Goal: Information Seeking & Learning: Learn about a topic

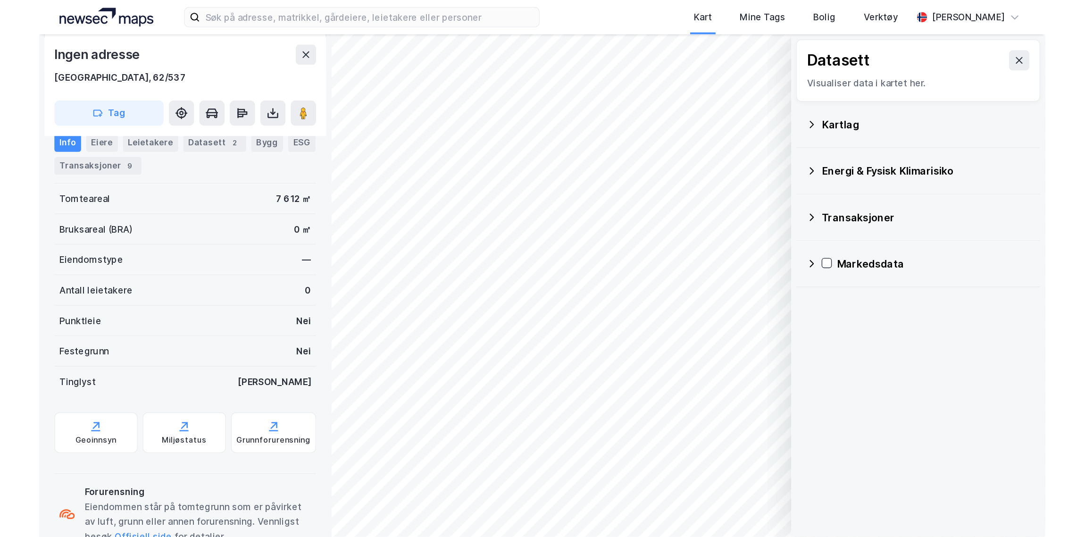
scroll to position [175, 0]
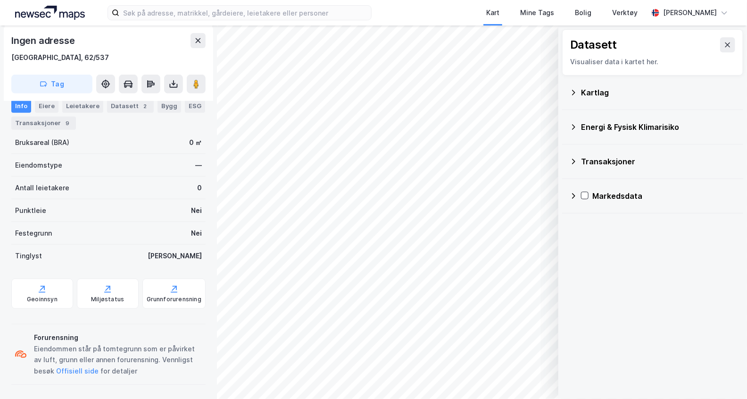
click at [0, 0] on button "Offisiell side" at bounding box center [0, 0] width 0 height 0
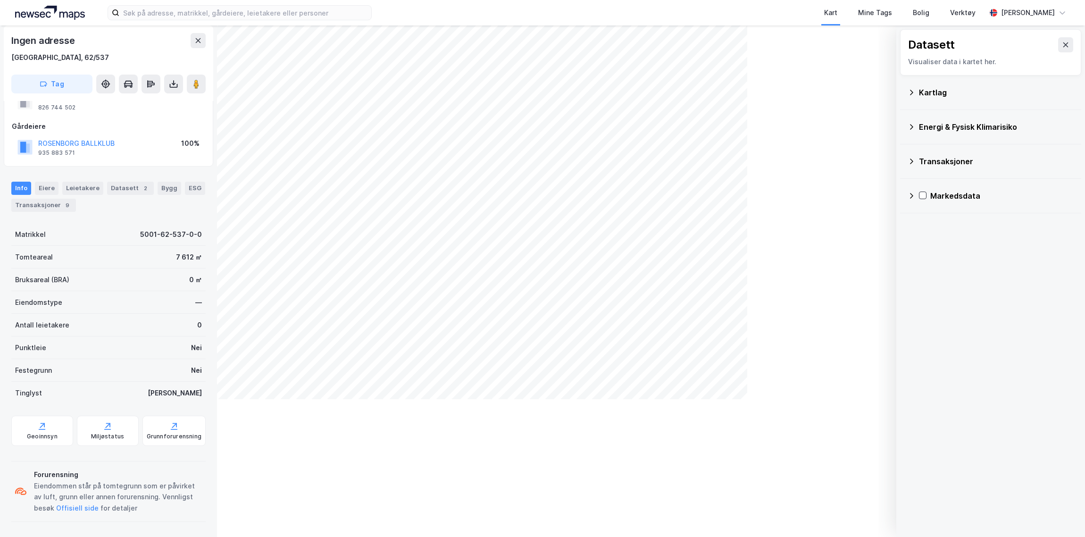
scroll to position [37, 0]
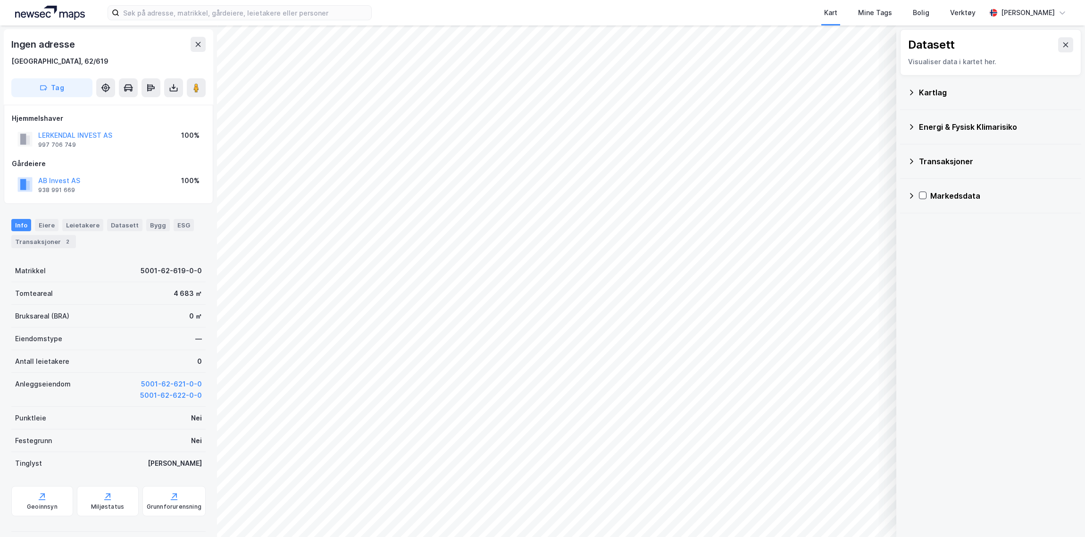
scroll to position [8, 0]
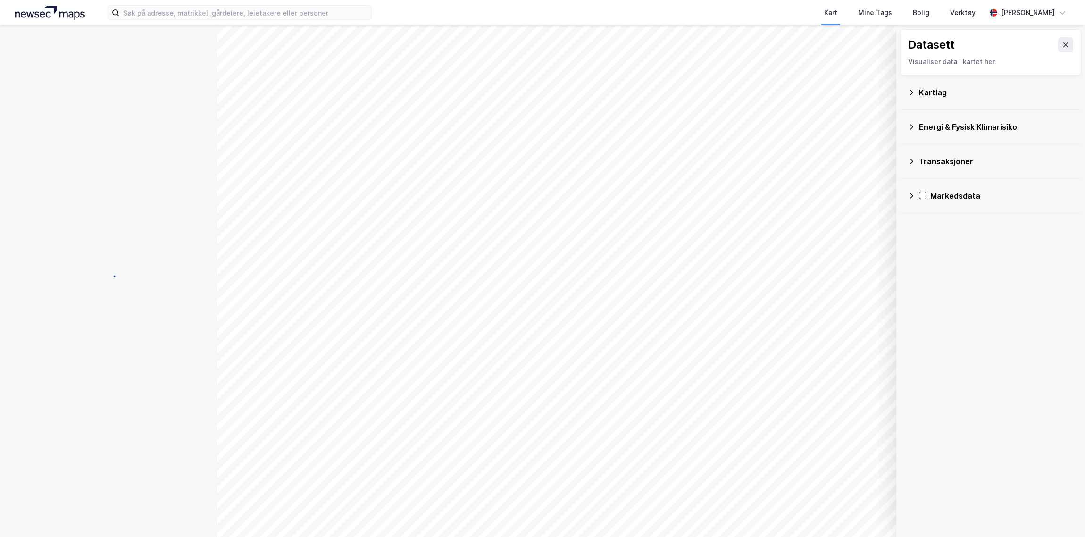
scroll to position [8, 0]
